Goal: Task Accomplishment & Management: Use online tool/utility

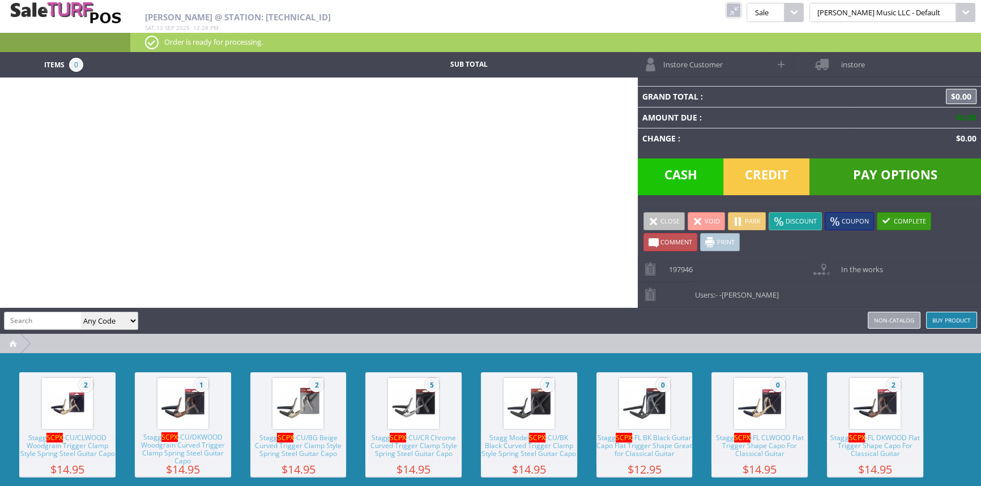
click at [741, 16] on link at bounding box center [733, 10] width 15 height 15
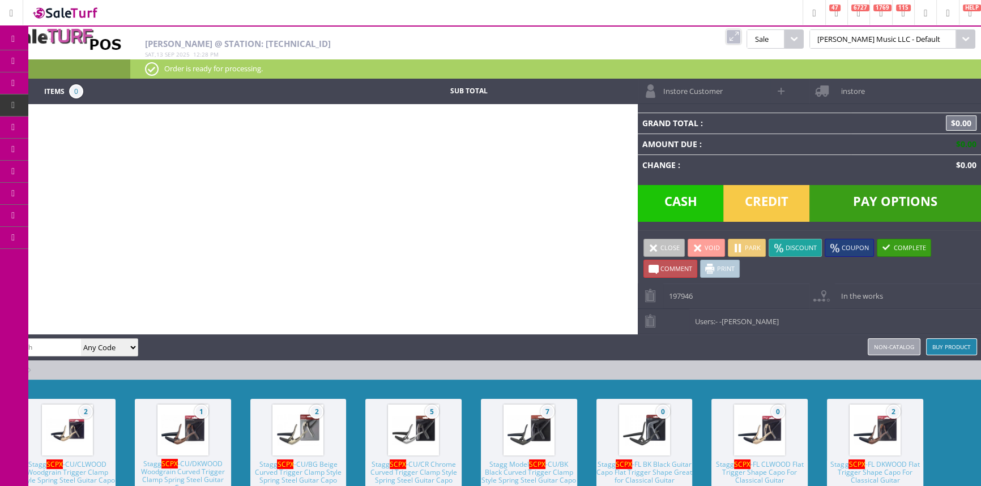
click at [52, 63] on link "Products" at bounding box center [87, 61] width 119 height 23
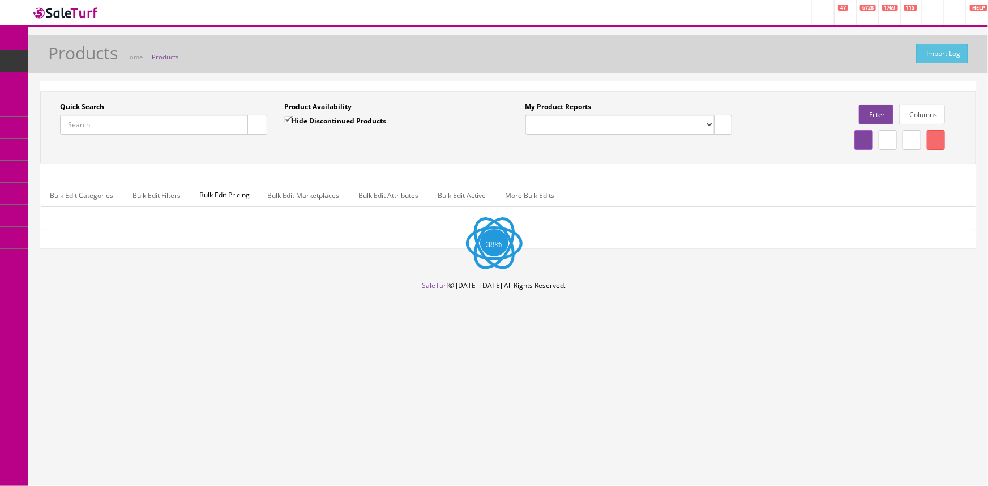
drag, startPoint x: 162, startPoint y: 118, endPoint x: 154, endPoint y: 130, distance: 13.8
click at [159, 122] on input "Quick Search" at bounding box center [154, 125] width 188 height 20
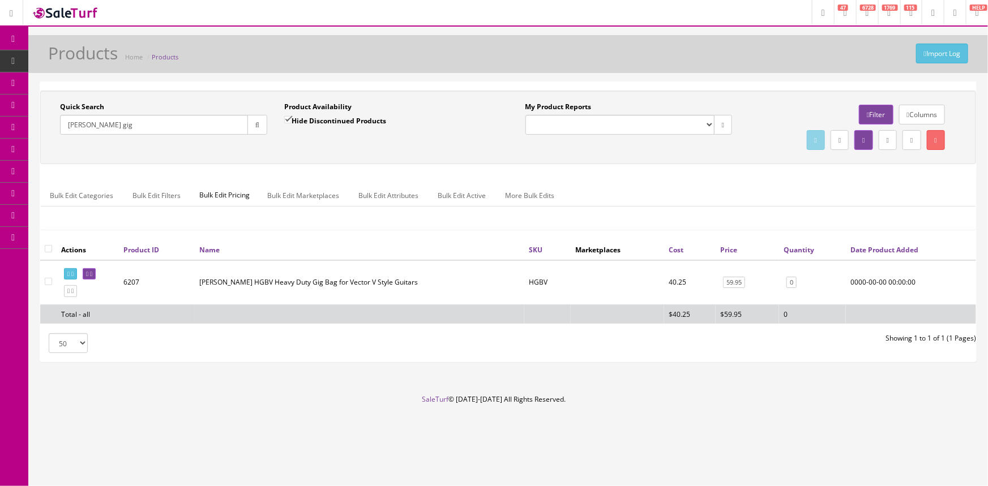
type input "Hamer gig"
click at [305, 122] on label "Hide Discontinued Products" at bounding box center [335, 120] width 102 height 11
click at [292, 122] on input "Hide Discontinued Products" at bounding box center [287, 119] width 7 height 7
checkbox input "false"
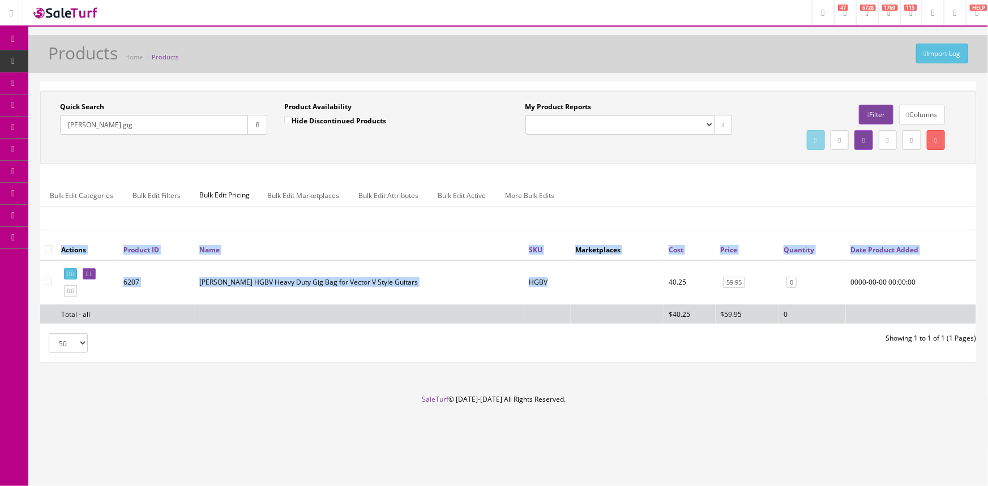
drag, startPoint x: 550, startPoint y: 288, endPoint x: 521, endPoint y: 287, distance: 29.5
click at [521, 287] on div "Actions Product ID Name SKU Marketplaces Cost Price Quantity Date Product Added…" at bounding box center [508, 286] width 936 height 93
click at [548, 277] on td "HGBV" at bounding box center [547, 283] width 46 height 45
click at [538, 281] on td "HGBV" at bounding box center [547, 283] width 46 height 45
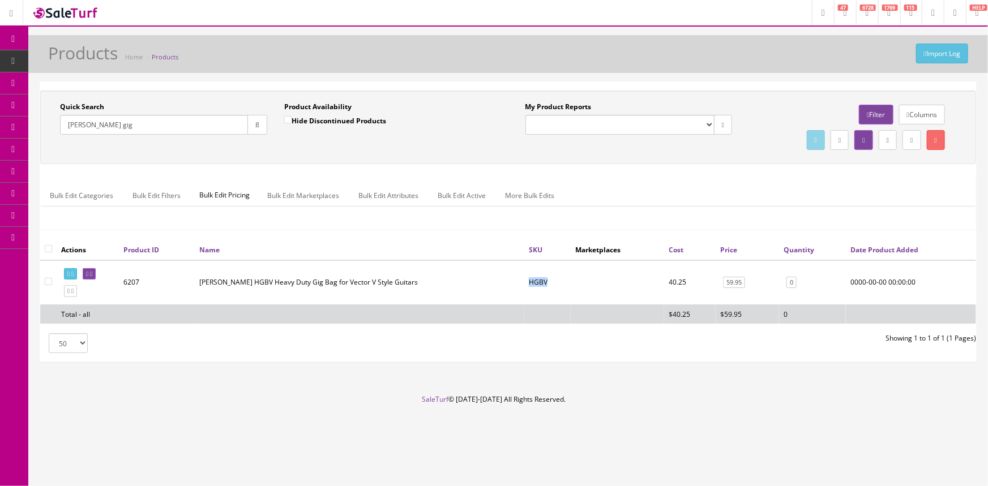
drag, startPoint x: 526, startPoint y: 283, endPoint x: 543, endPoint y: 285, distance: 16.6
click at [543, 285] on td "HGBV" at bounding box center [547, 283] width 46 height 45
copy td "HGBV"
click at [790, 284] on link "0" at bounding box center [792, 283] width 10 height 12
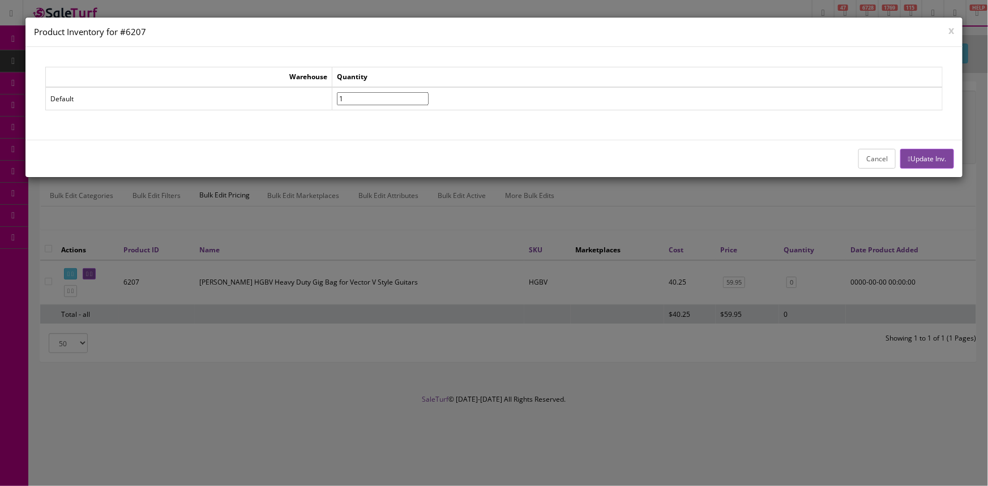
type input"] "1"
click at [429, 96] on input"] "1" at bounding box center [383, 98] width 92 height 13
click at [928, 163] on button "Update Inv." at bounding box center [927, 159] width 54 height 20
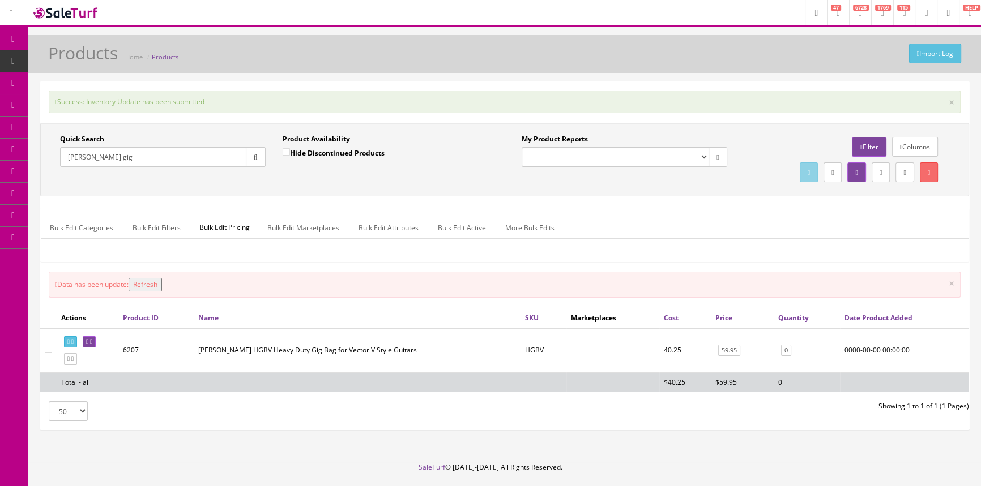
click at [162, 287] on button "Refresh" at bounding box center [145, 285] width 33 height 14
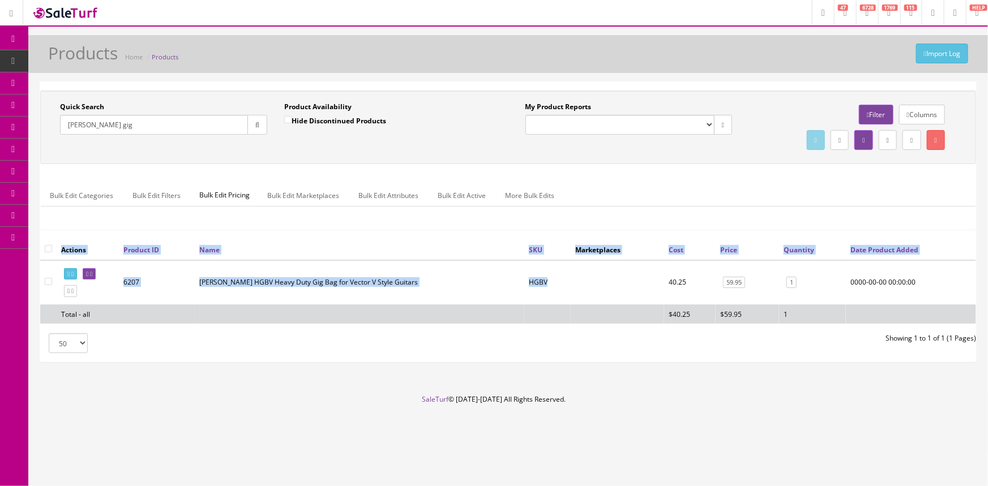
drag, startPoint x: 543, startPoint y: 287, endPoint x: 522, endPoint y: 287, distance: 21.5
click at [522, 287] on div "Actions Product ID Name SKU Marketplaces Cost Price Quantity Date Product Added…" at bounding box center [508, 286] width 936 height 93
click at [547, 277] on td "HGBV" at bounding box center [547, 283] width 46 height 45
click at [540, 285] on td "HGBV" at bounding box center [547, 283] width 46 height 45
click at [537, 285] on td "HGBV" at bounding box center [547, 283] width 46 height 45
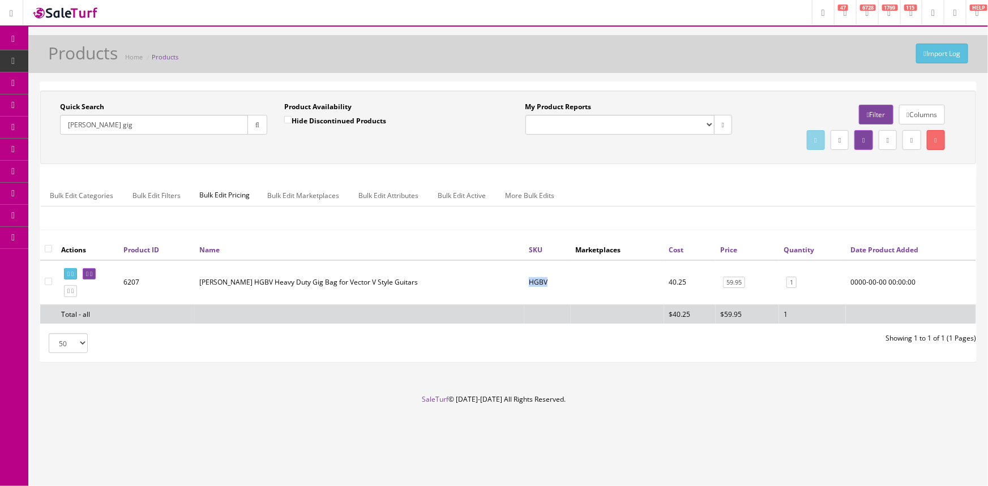
drag, startPoint x: 547, startPoint y: 280, endPoint x: 526, endPoint y: 286, distance: 21.7
click at [526, 286] on td "HGBV" at bounding box center [547, 283] width 46 height 45
copy td "HGBV"
click at [52, 103] on link "POS Console" at bounding box center [87, 106] width 119 height 22
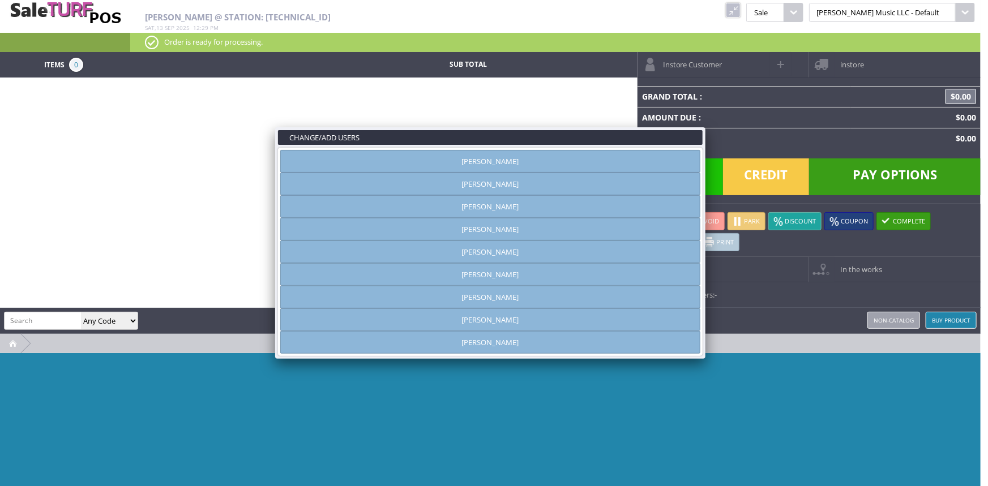
type input "[PERSON_NAME]"
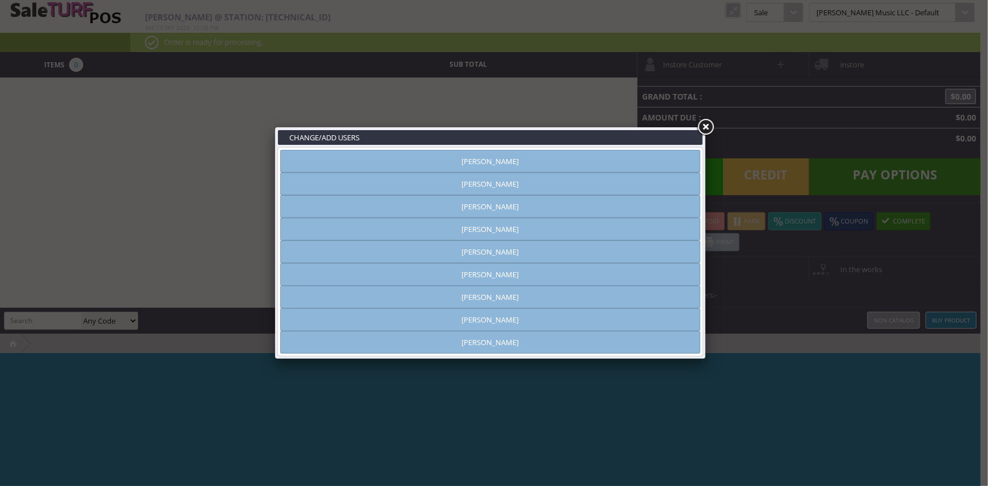
drag, startPoint x: 511, startPoint y: 178, endPoint x: 575, endPoint y: 166, distance: 64.5
click at [512, 178] on link "[PERSON_NAME]" at bounding box center [490, 184] width 420 height 23
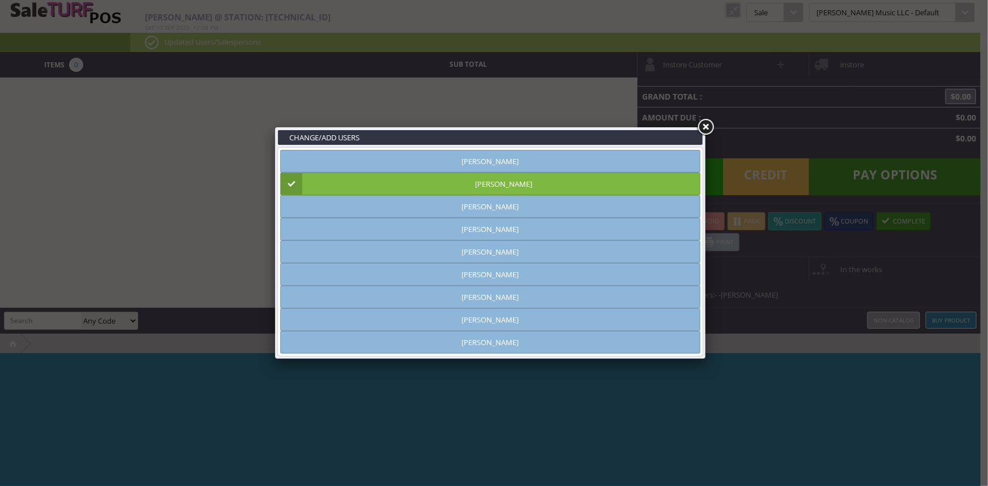
click at [706, 126] on link at bounding box center [705, 127] width 20 height 20
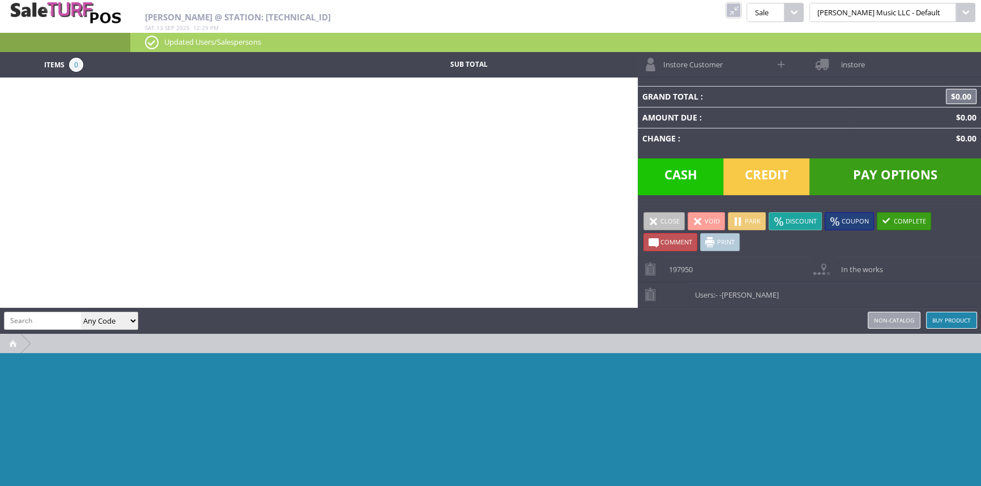
paste input "HGBV"
type input "HGBV"
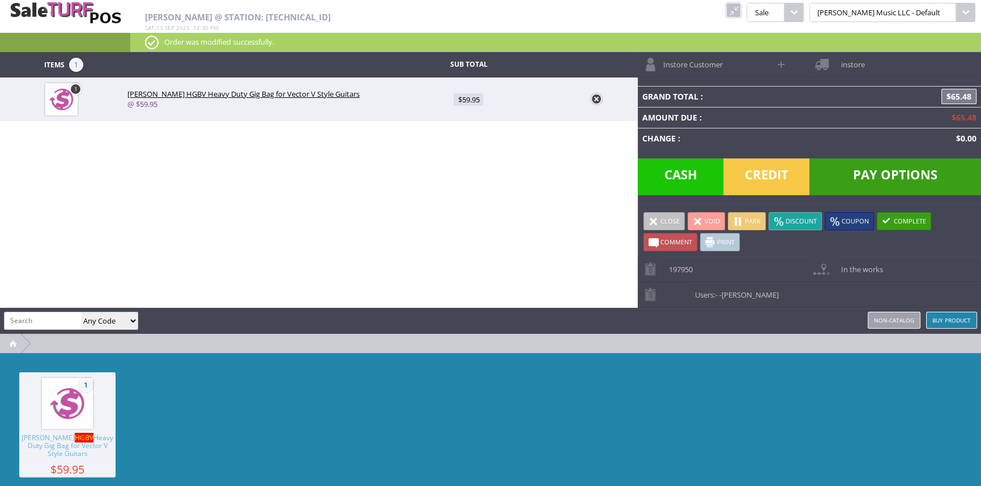
click at [753, 168] on span "Credit" at bounding box center [766, 177] width 86 height 37
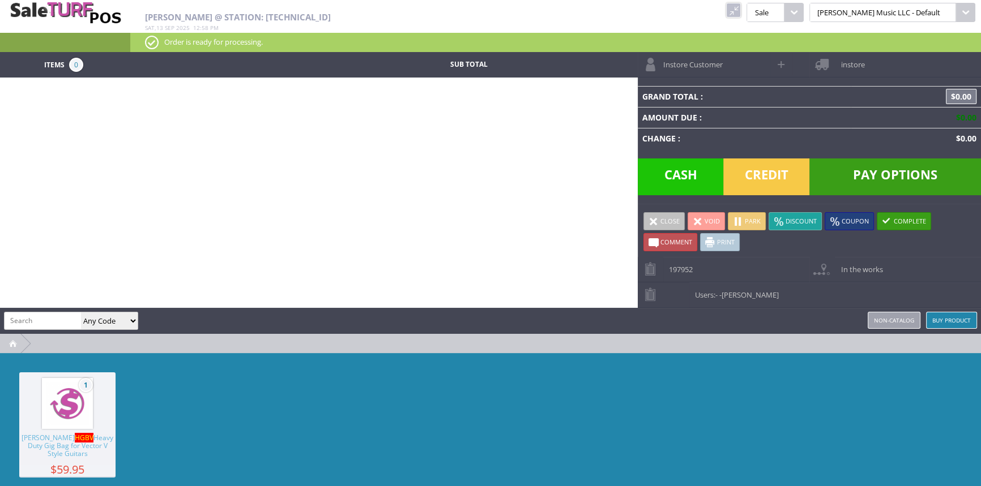
click at [733, 294] on span "-Andrew Nelson" at bounding box center [748, 295] width 59 height 10
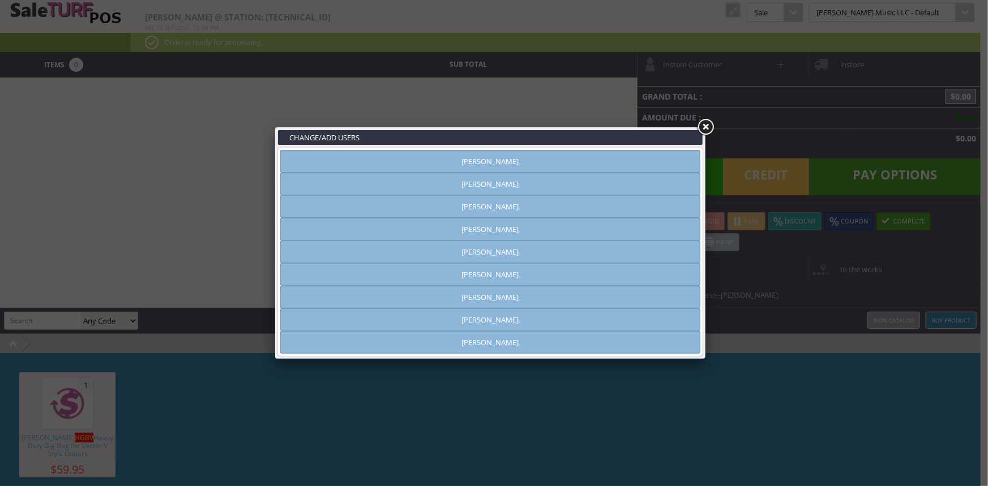
click at [506, 295] on link "[PERSON_NAME]" at bounding box center [490, 297] width 420 height 23
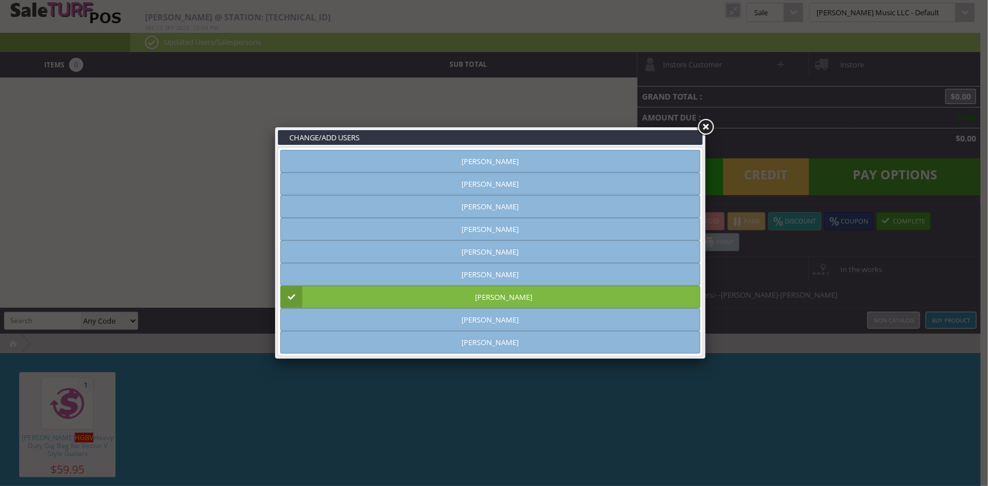
click at [706, 123] on link at bounding box center [705, 127] width 20 height 20
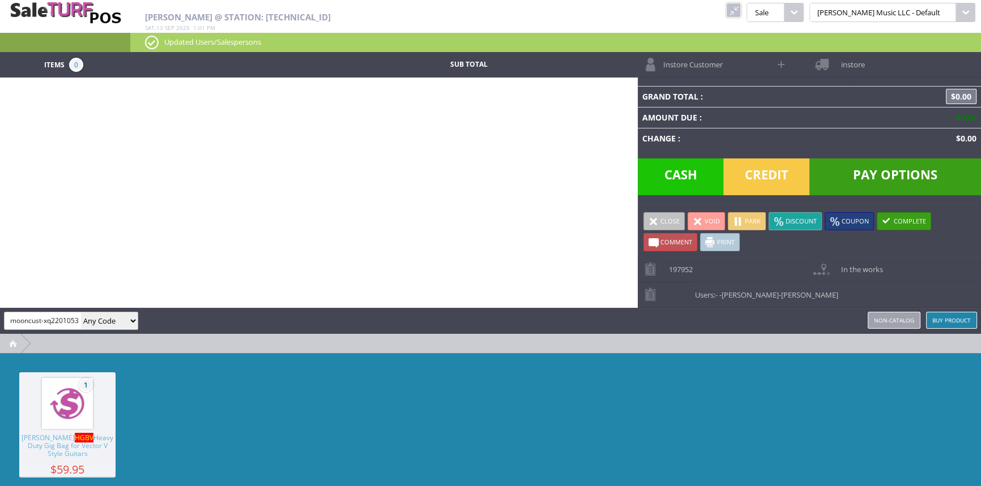
scroll to position [0, 11]
type input "flomooncust-xq22010535"
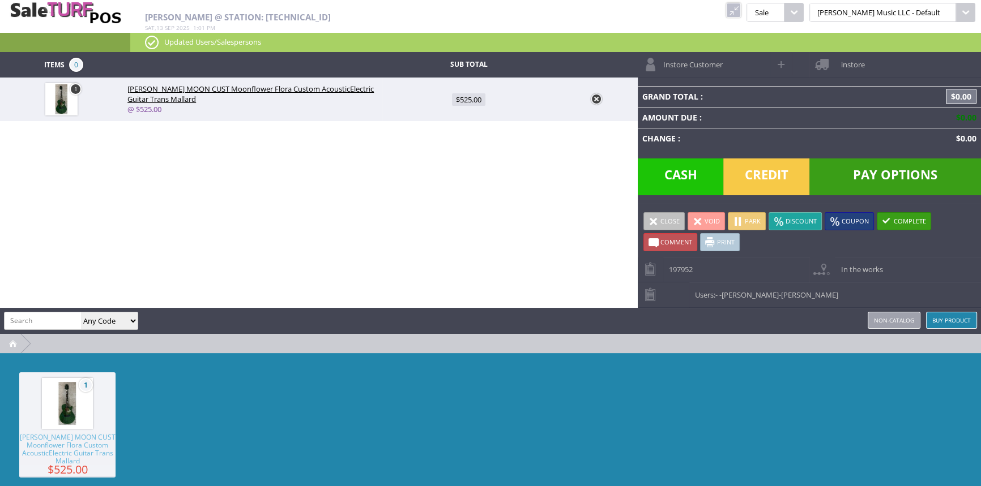
scroll to position [0, 0]
click at [773, 177] on span "Credit" at bounding box center [766, 177] width 86 height 37
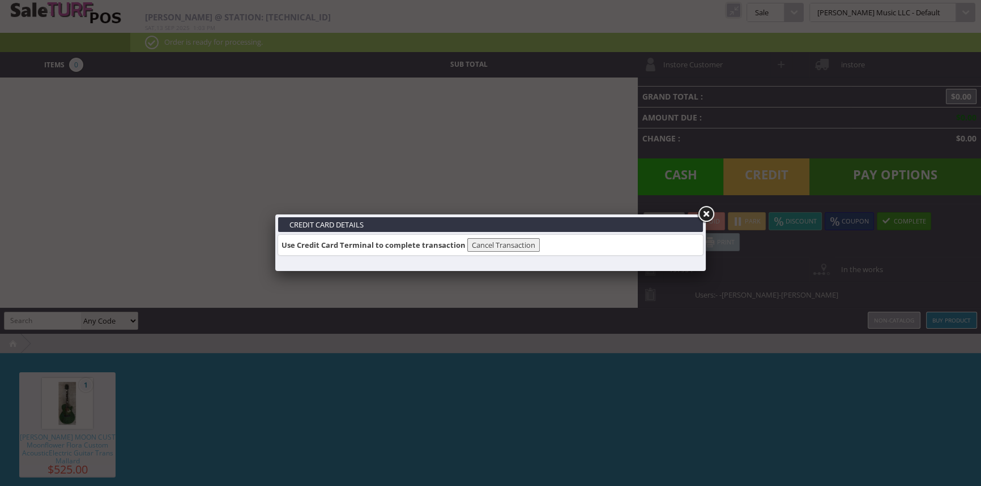
click at [705, 220] on link at bounding box center [705, 214] width 20 height 20
click at [708, 214] on link at bounding box center [705, 214] width 20 height 20
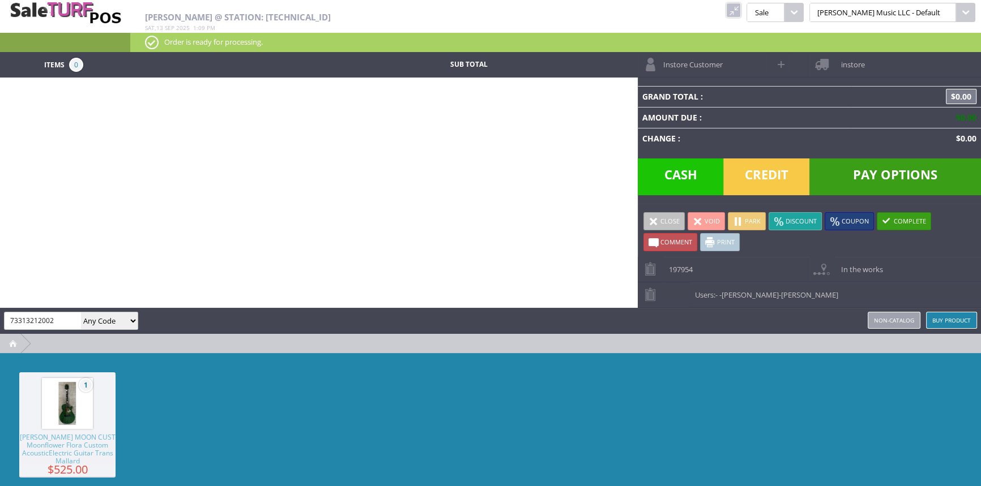
type input "733132120024"
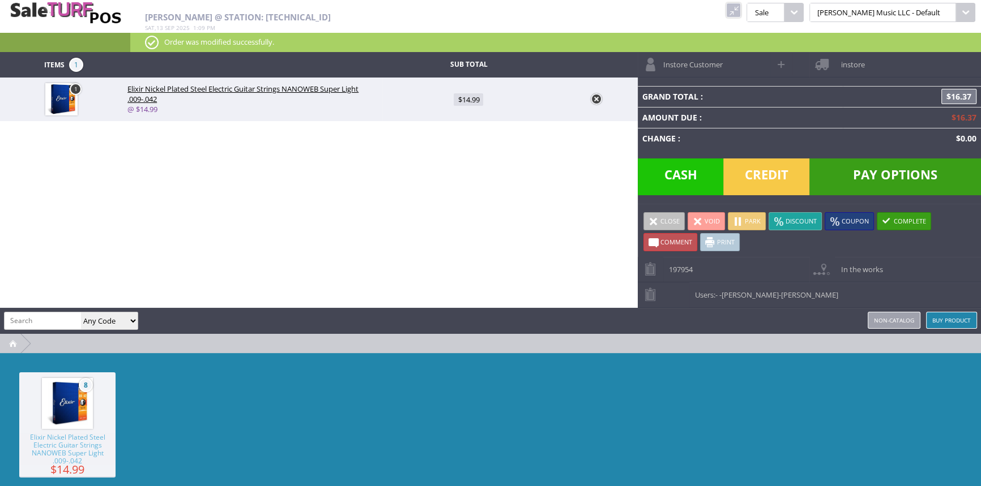
click at [779, 183] on span "Credit" at bounding box center [766, 177] width 86 height 37
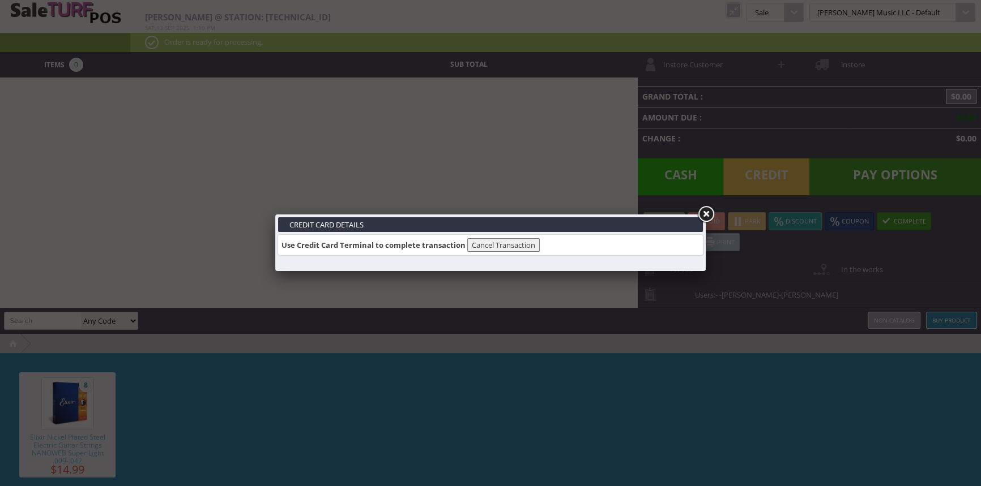
click at [706, 215] on link at bounding box center [705, 214] width 20 height 20
click at [701, 214] on link at bounding box center [705, 214] width 20 height 20
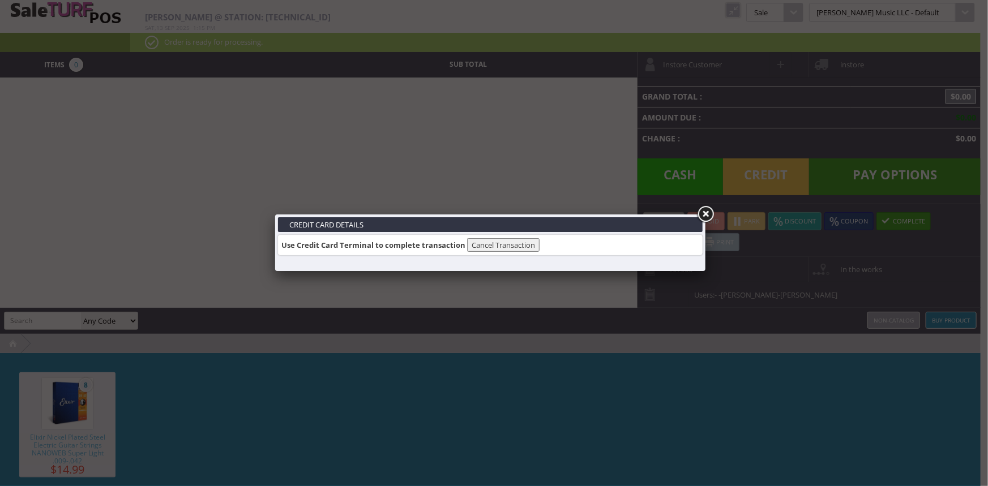
click at [517, 247] on button "Cancel Transaction" at bounding box center [503, 245] width 72 height 14
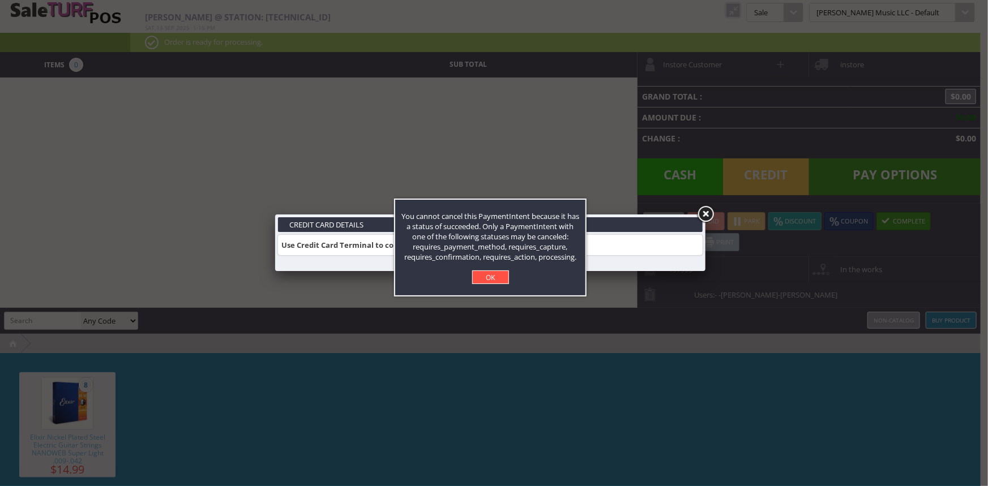
click at [470, 273] on div "Cancel OK" at bounding box center [490, 278] width 179 height 14
click at [477, 278] on link "OK" at bounding box center [490, 278] width 37 height 14
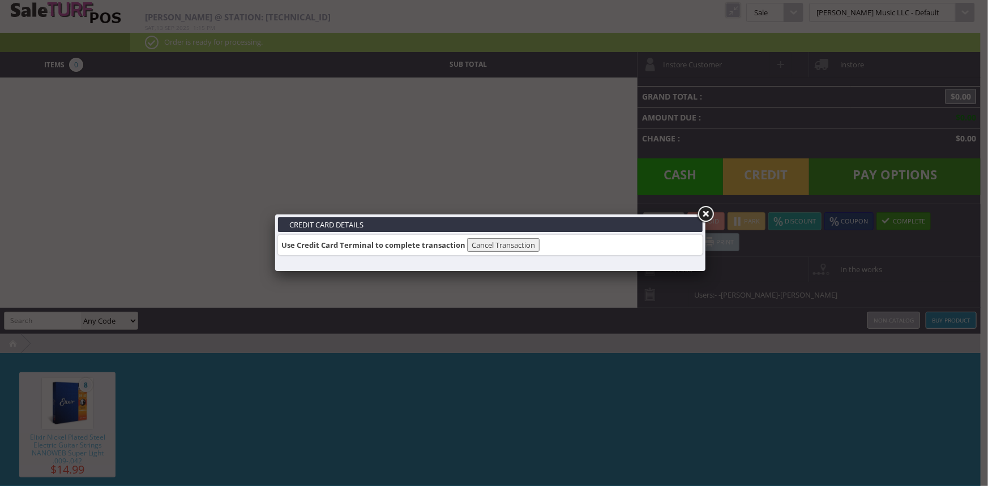
click at [700, 215] on link at bounding box center [705, 214] width 20 height 20
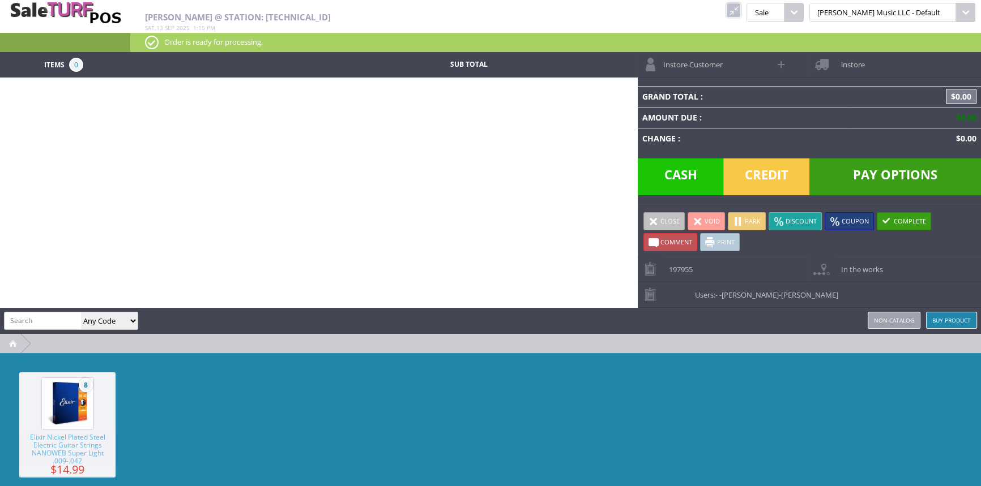
click at [741, 12] on link at bounding box center [733, 10] width 15 height 15
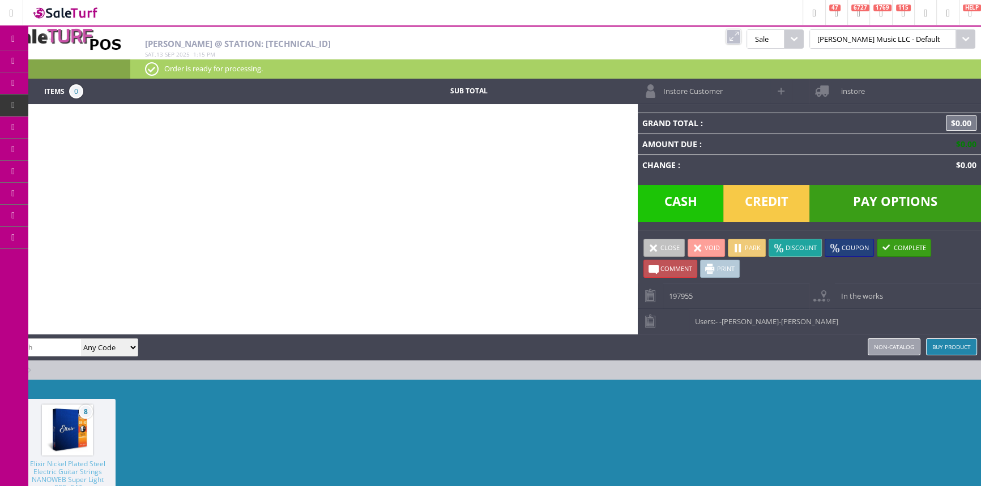
click at [65, 62] on icon at bounding box center [60, 61] width 12 height 9
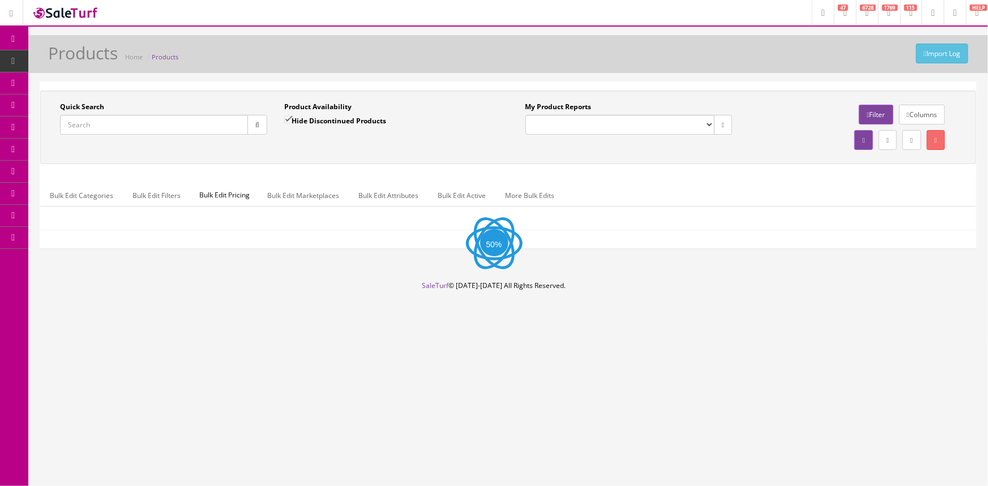
click at [56, 105] on link "POS Console" at bounding box center [87, 106] width 119 height 22
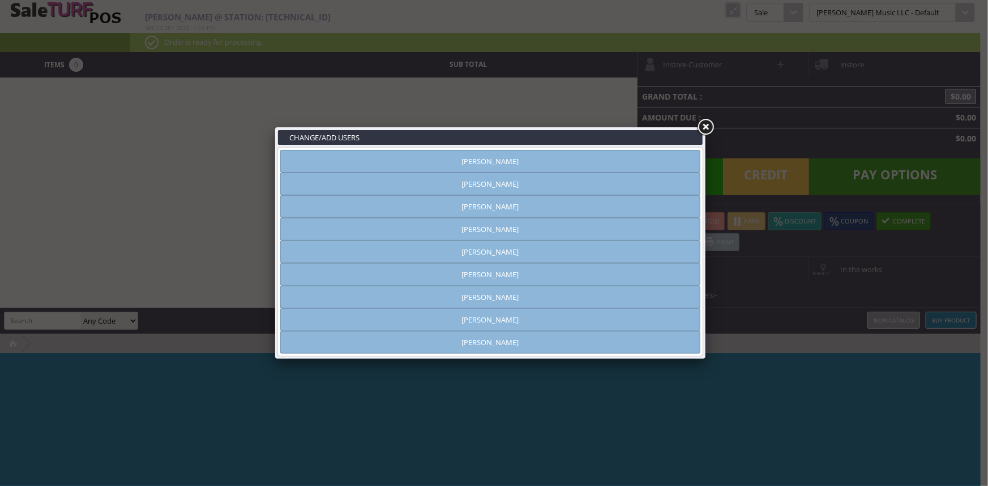
type input "[PERSON_NAME]"
click at [509, 296] on link "[PERSON_NAME]" at bounding box center [490, 297] width 420 height 23
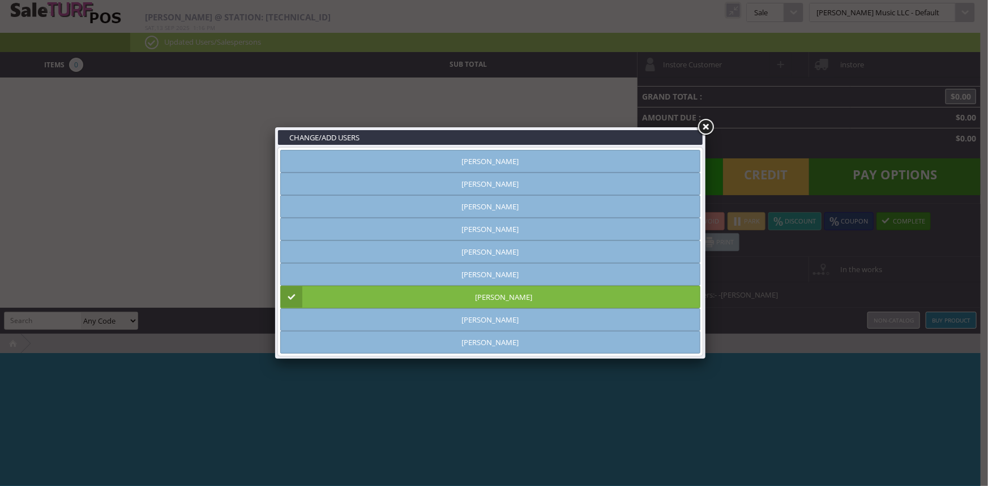
click at [703, 127] on link at bounding box center [705, 127] width 20 height 20
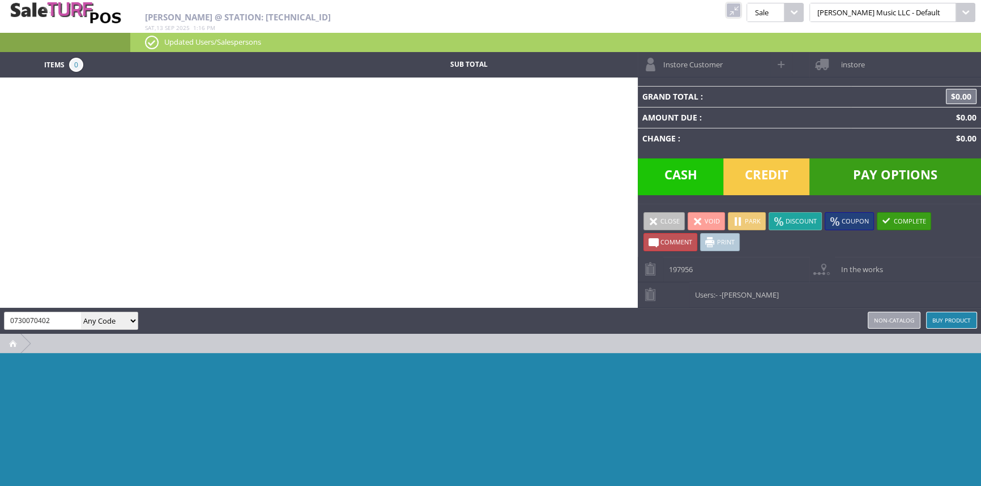
type input "0730070402"
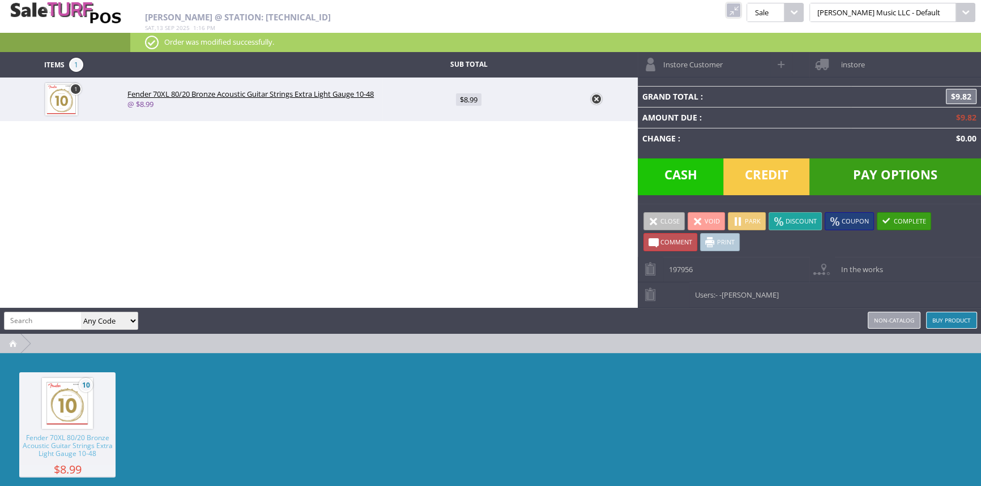
click at [758, 176] on span "Credit" at bounding box center [766, 177] width 86 height 37
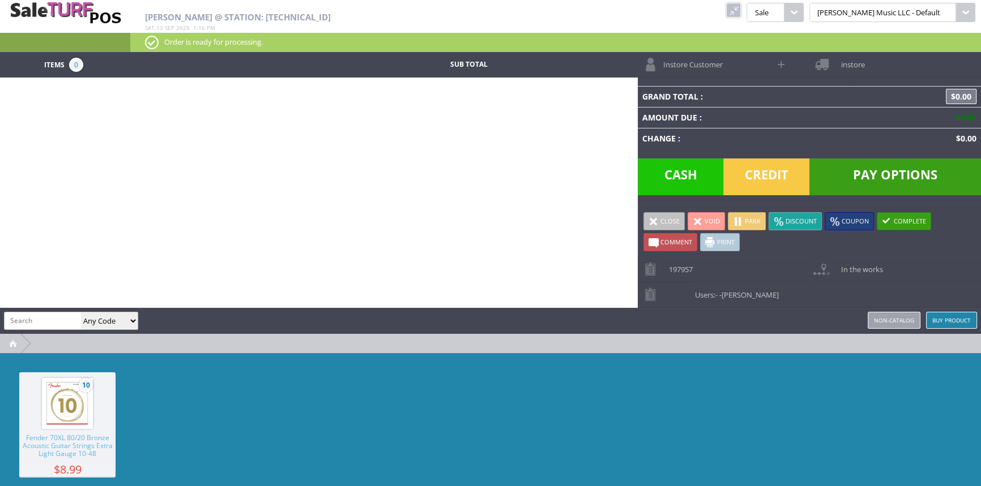
click at [741, 11] on link at bounding box center [733, 10] width 15 height 15
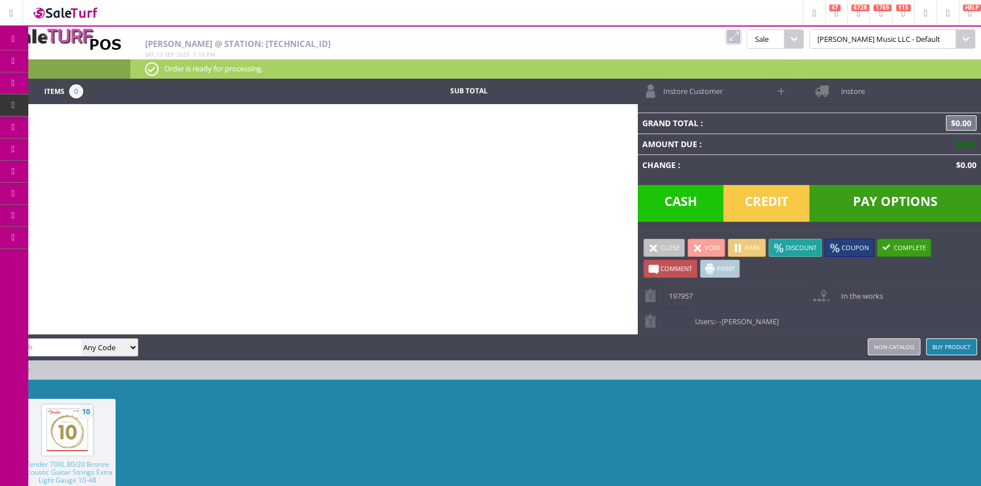
click at [62, 124] on icon at bounding box center [60, 127] width 12 height 9
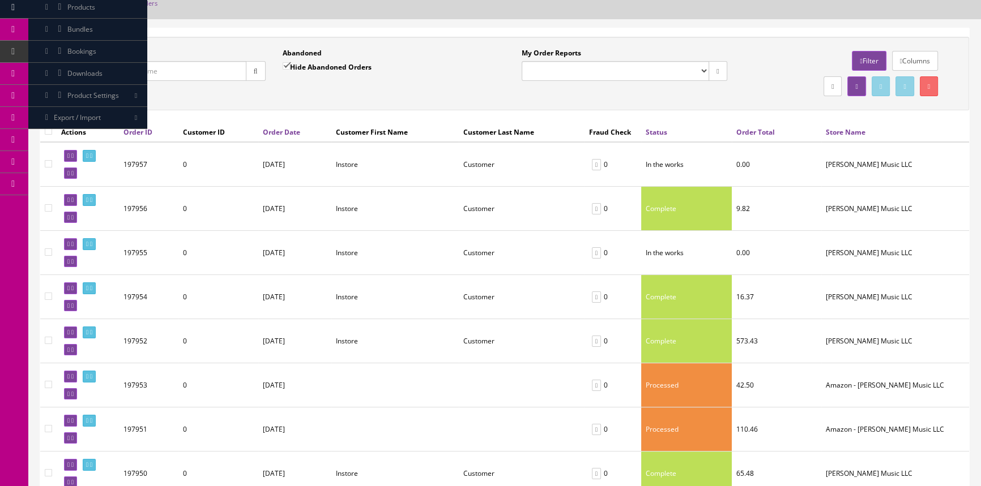
scroll to position [51, 0]
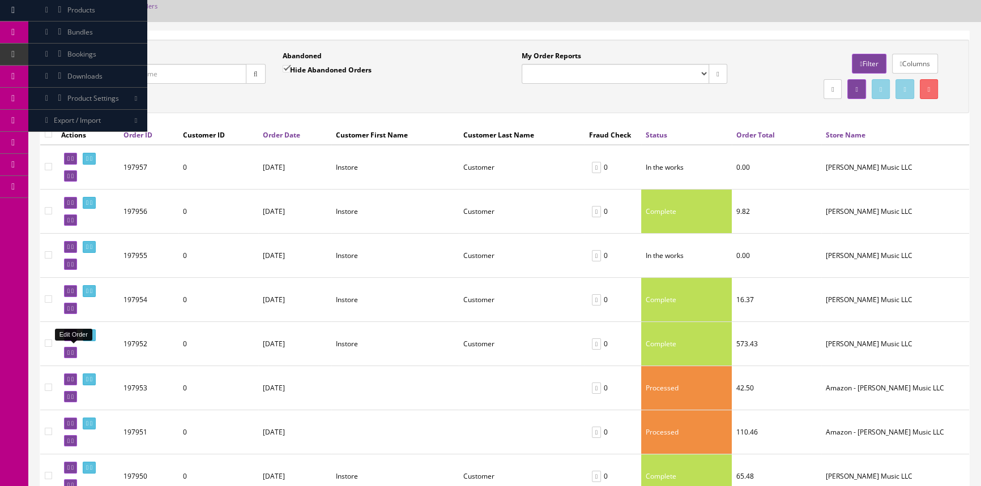
drag, startPoint x: 72, startPoint y: 351, endPoint x: 530, endPoint y: 63, distance: 540.5
click at [70, 351] on icon at bounding box center [68, 353] width 2 height 6
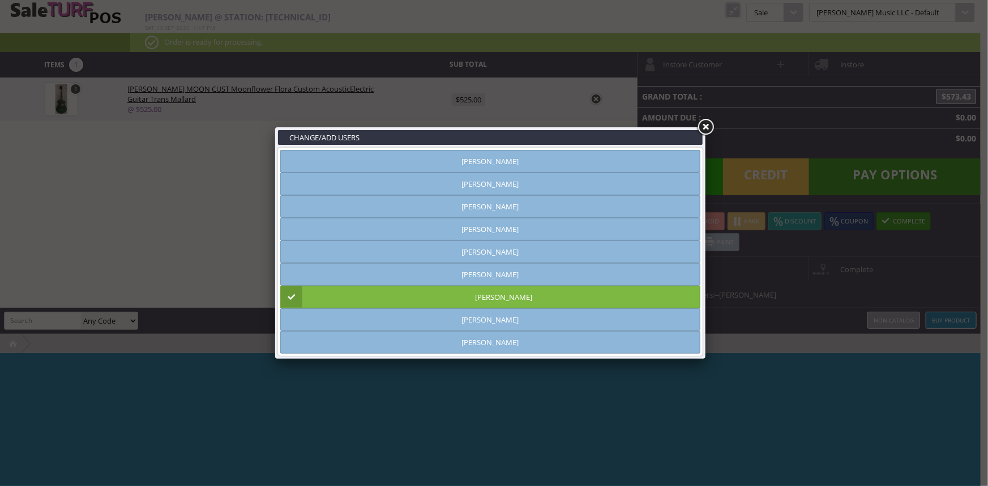
type input "[PERSON_NAME]"
click at [702, 123] on link at bounding box center [705, 127] width 20 height 20
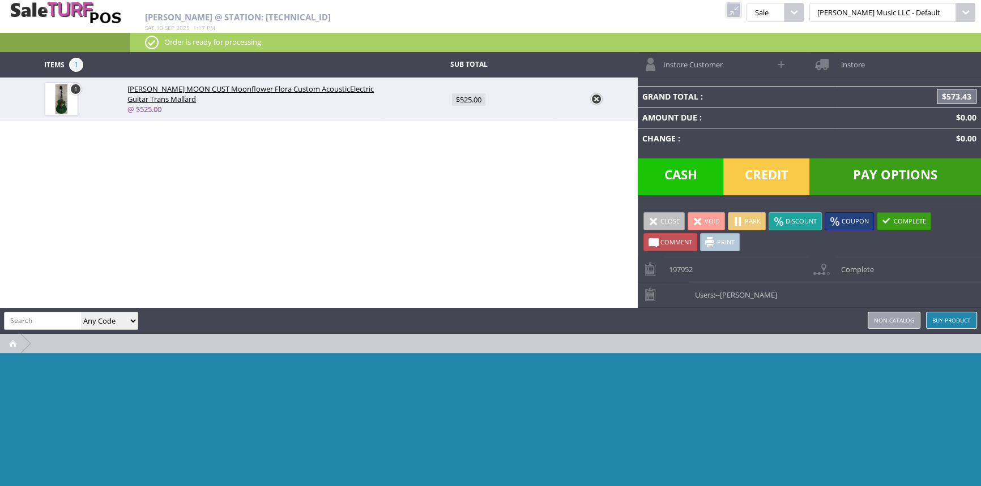
click at [741, 8] on link at bounding box center [733, 10] width 15 height 15
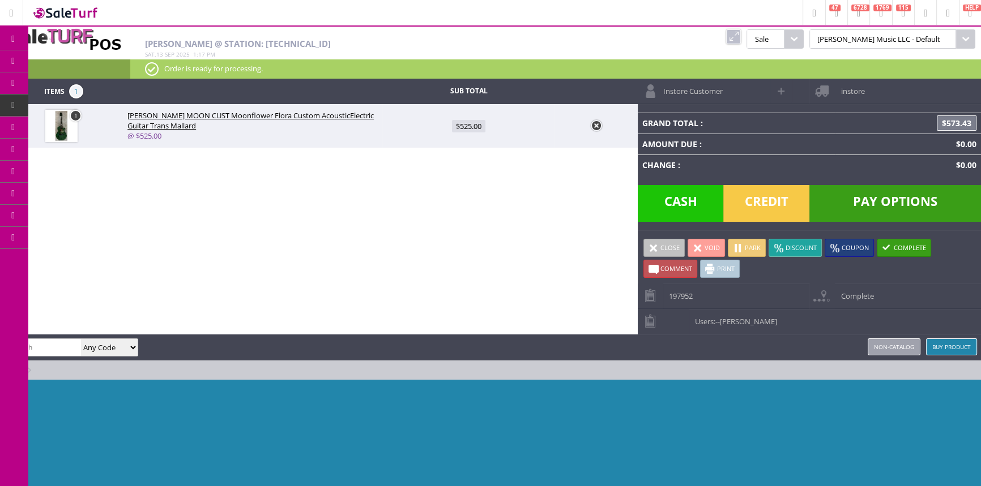
click at [91, 66] on link "Products" at bounding box center [87, 61] width 119 height 23
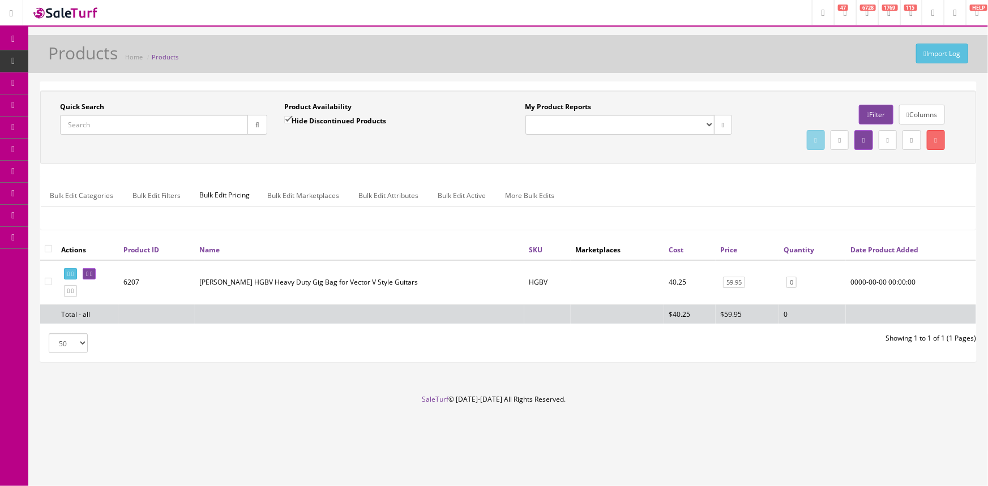
click at [52, 102] on link "POS Console" at bounding box center [87, 106] width 119 height 22
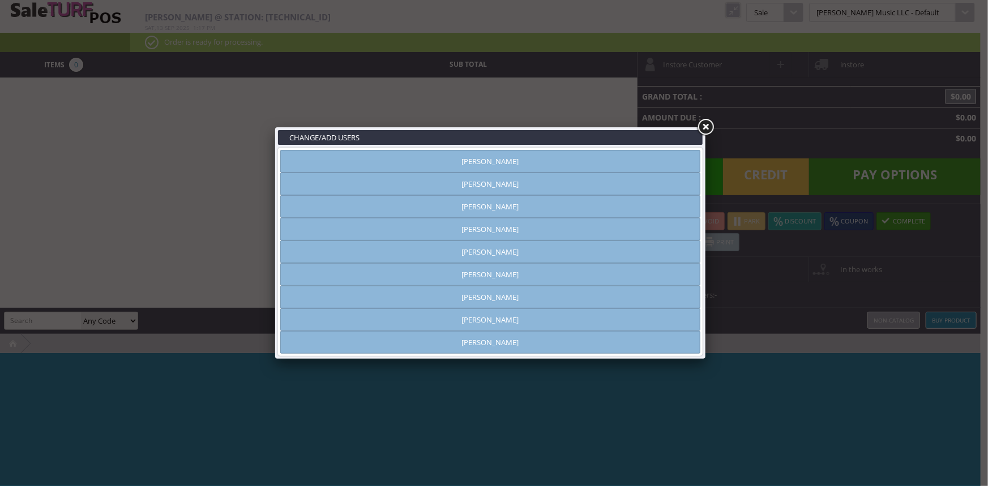
type input "[PERSON_NAME]"
click at [698, 126] on link at bounding box center [705, 127] width 20 height 20
